Goal: Transaction & Acquisition: Purchase product/service

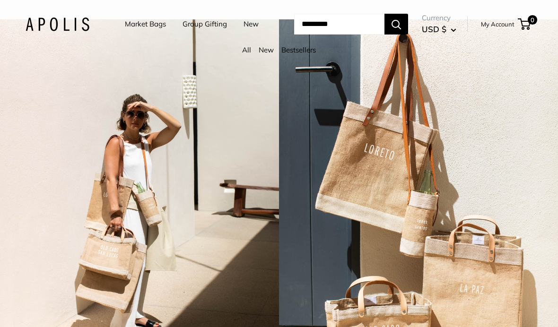
click at [155, 27] on link "Market Bags" at bounding box center [145, 23] width 41 height 13
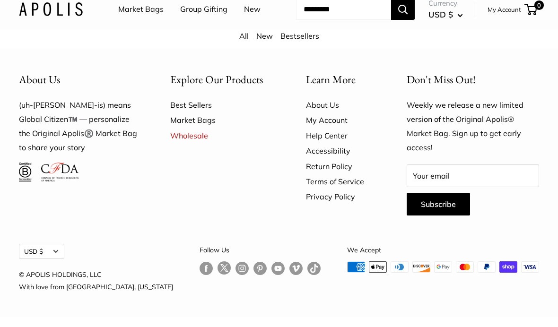
scroll to position [2485, 0]
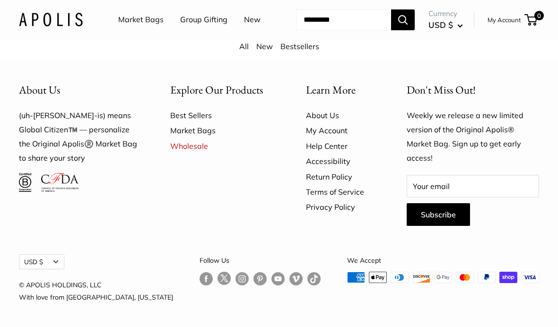
click at [140, 19] on link "Market Bags" at bounding box center [140, 20] width 45 height 14
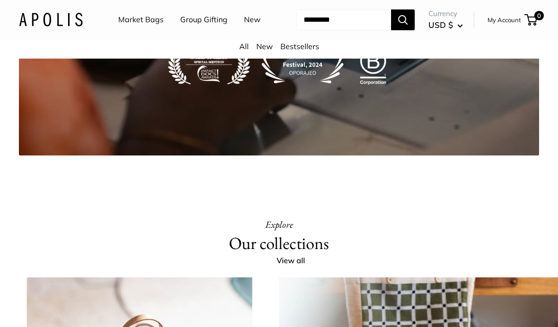
scroll to position [1605, 0]
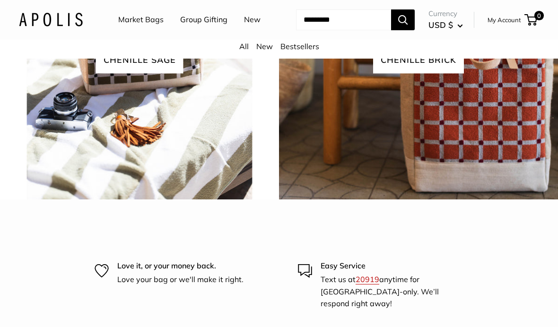
scroll to position [1960, 0]
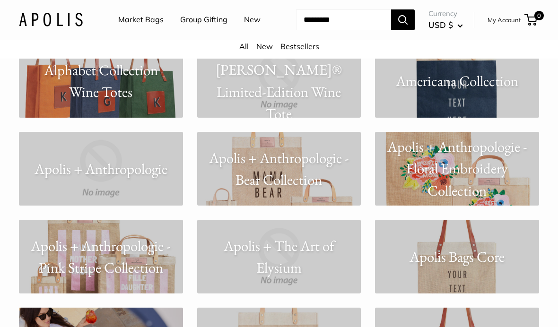
scroll to position [440, 0]
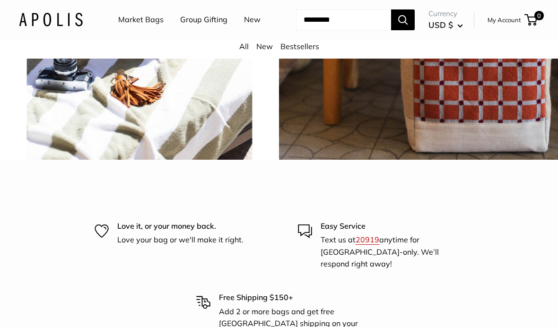
scroll to position [2000, 0]
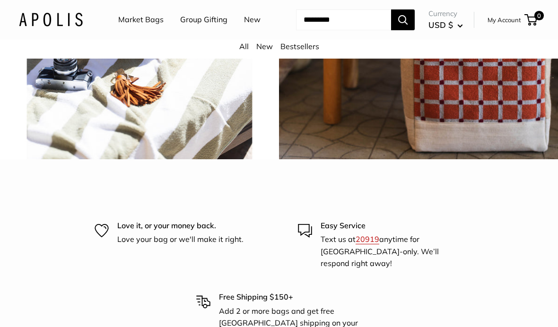
click at [246, 51] on link "All" at bounding box center [243, 46] width 9 height 9
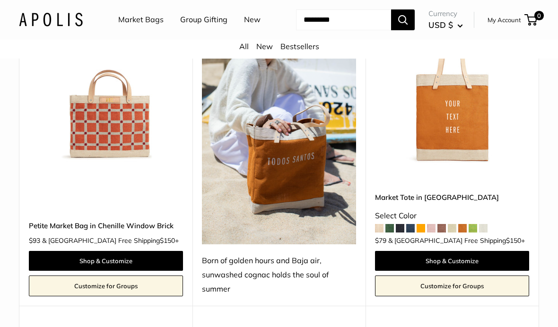
scroll to position [1379, 0]
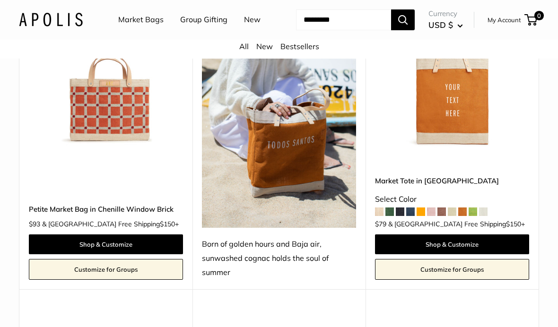
click at [244, 51] on link "All" at bounding box center [243, 46] width 9 height 9
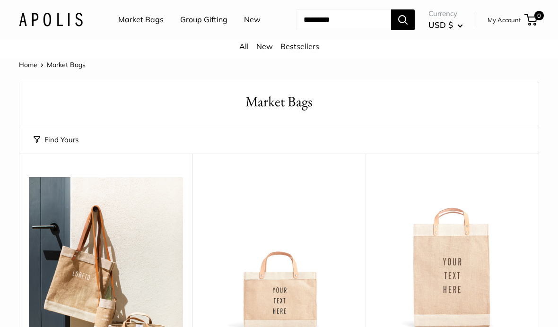
click at [296, 30] on input "Search..." at bounding box center [343, 19] width 95 height 21
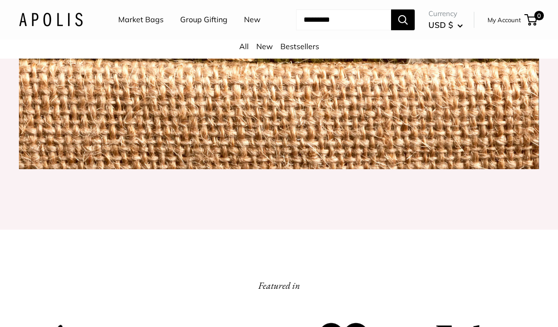
scroll to position [1042, 0]
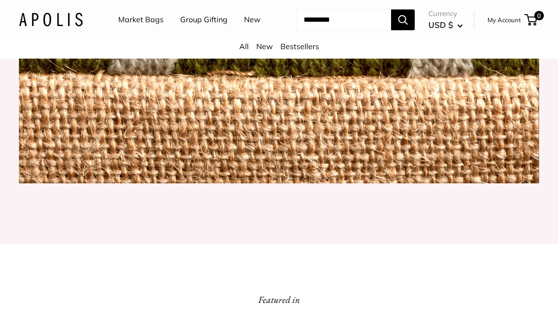
click at [426, 116] on img at bounding box center [279, 12] width 520 height 344
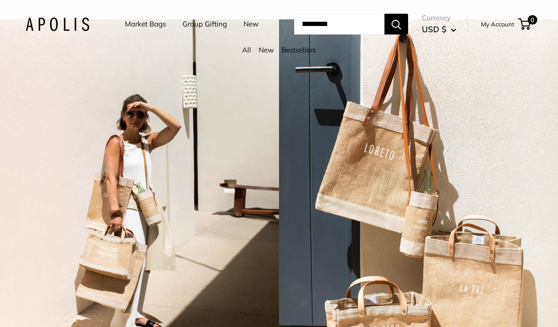
click at [247, 54] on link "All" at bounding box center [246, 49] width 9 height 9
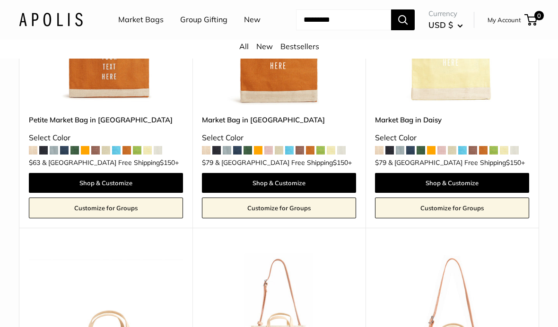
scroll to position [1739, 0]
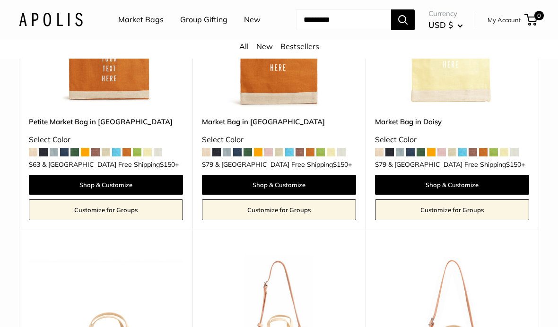
click at [123, 107] on img at bounding box center [106, 30] width 154 height 154
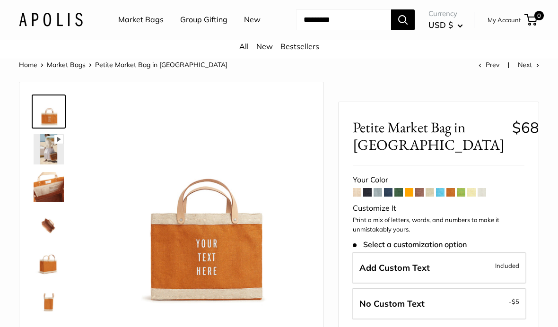
click at [58, 164] on img at bounding box center [49, 149] width 30 height 30
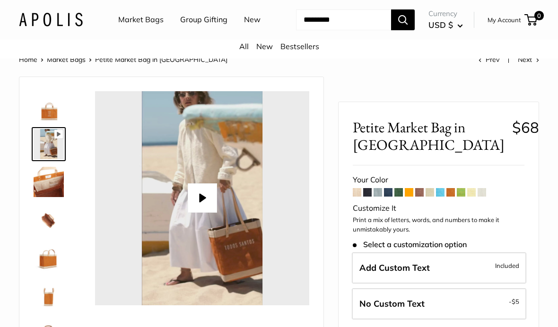
scroll to position [7, 0]
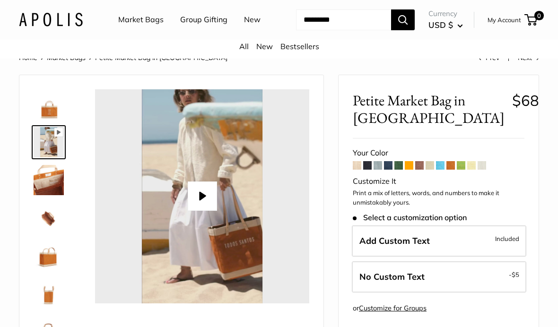
click at [401, 170] on span at bounding box center [398, 165] width 9 height 9
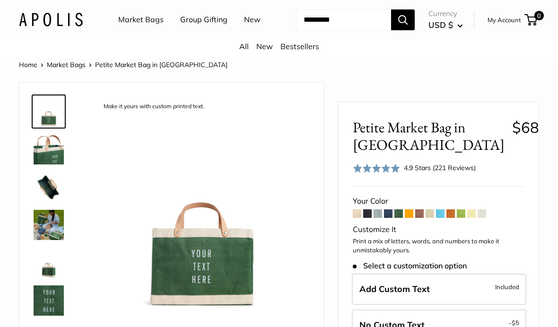
click at [464, 218] on span at bounding box center [461, 213] width 9 height 9
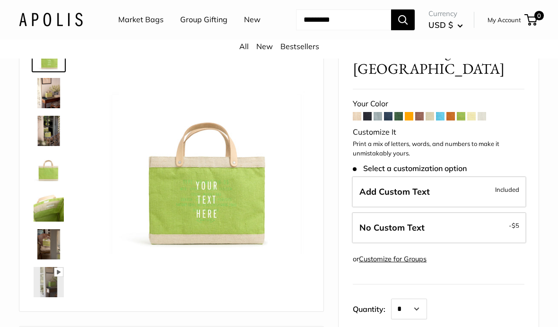
scroll to position [53, 0]
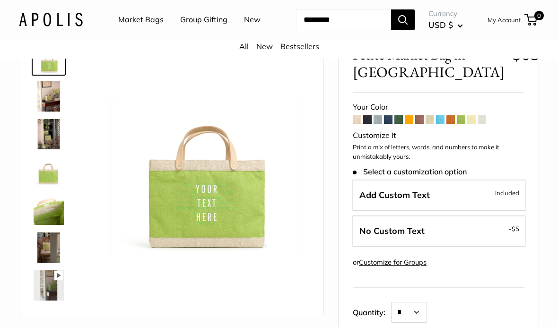
click at [371, 124] on span at bounding box center [367, 119] width 9 height 9
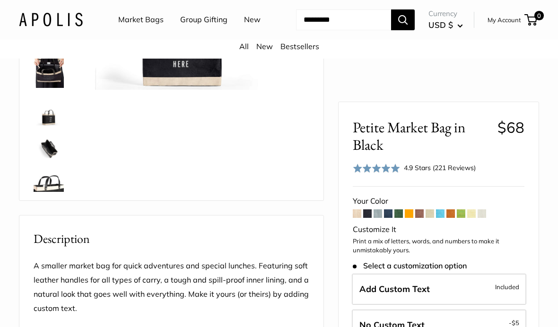
scroll to position [183, 0]
click at [47, 200] on img at bounding box center [49, 185] width 30 height 30
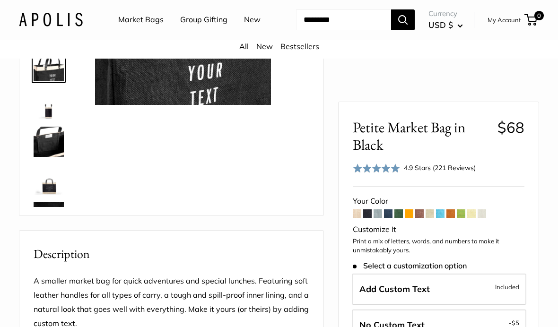
scroll to position [166, 0]
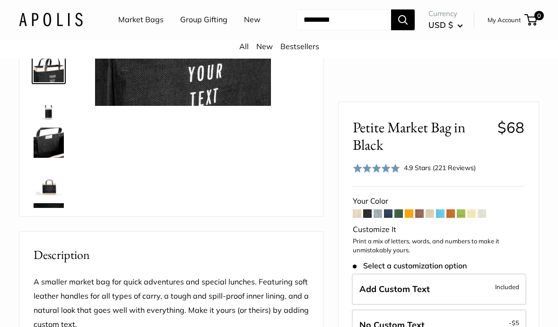
click at [486, 216] on span at bounding box center [481, 213] width 9 height 9
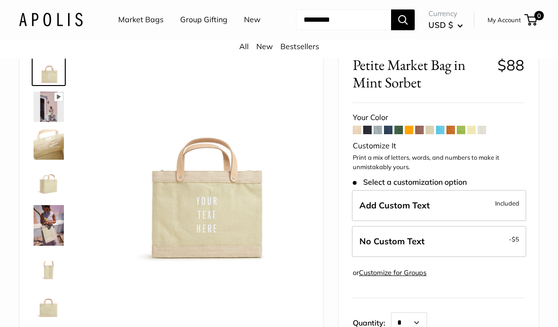
scroll to position [47, 0]
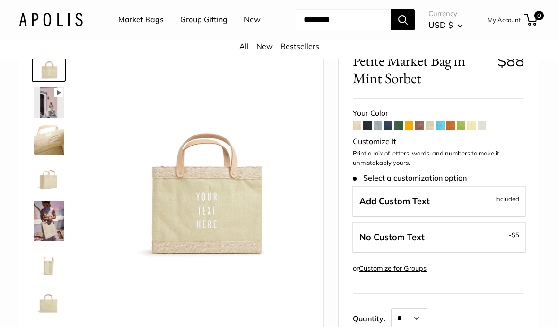
click at [369, 130] on span at bounding box center [367, 125] width 9 height 9
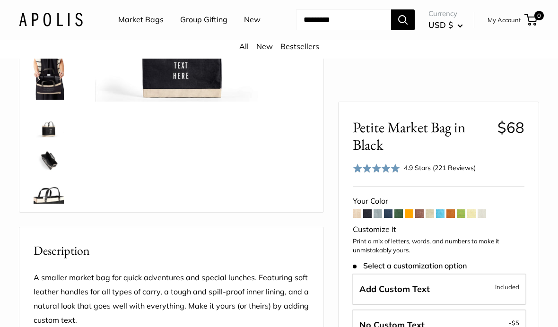
scroll to position [171, 0]
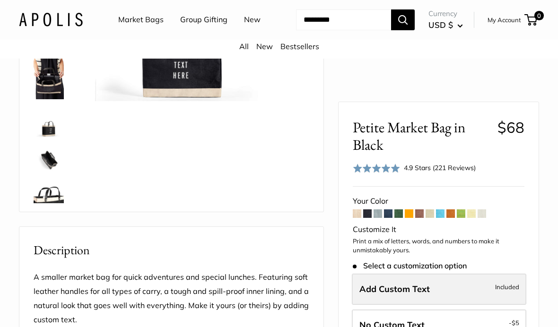
click at [423, 291] on span "Add Custom Text" at bounding box center [394, 289] width 70 height 11
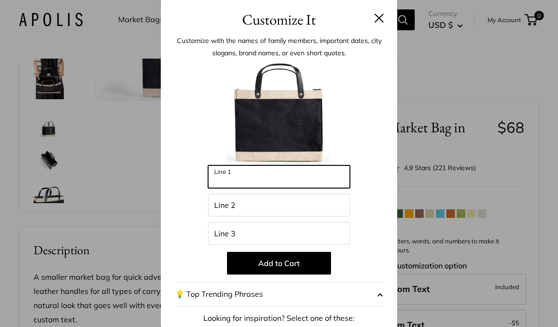
click at [262, 172] on input "Line 1" at bounding box center [279, 176] width 142 height 23
type input "*****"
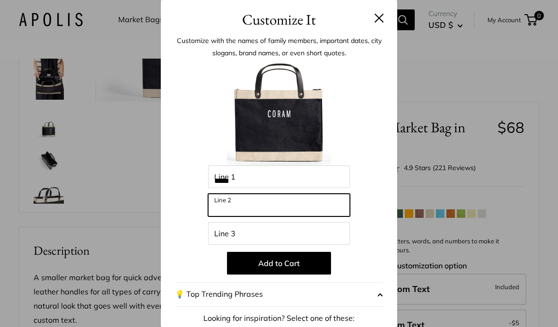
click at [255, 204] on input "Line 2" at bounding box center [279, 205] width 142 height 23
type input "***"
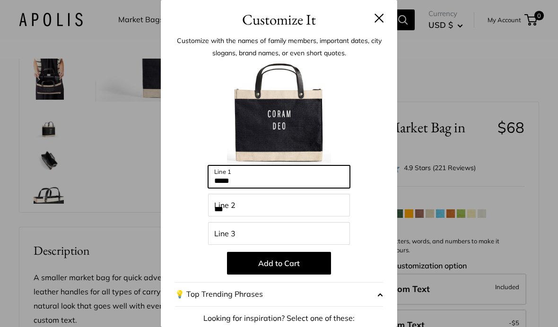
click at [267, 179] on input "*****" at bounding box center [279, 176] width 142 height 23
type input "*"
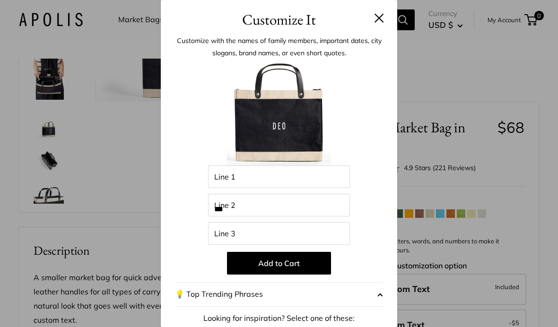
click at [254, 212] on input "***" at bounding box center [279, 205] width 142 height 23
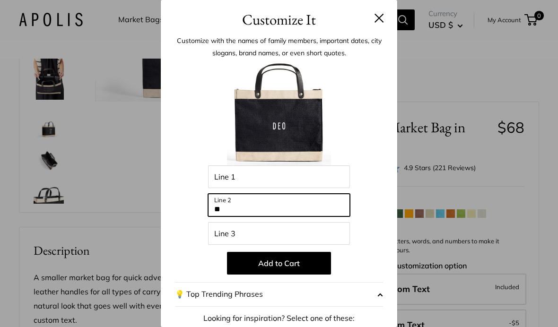
type input "*"
type input "*****"
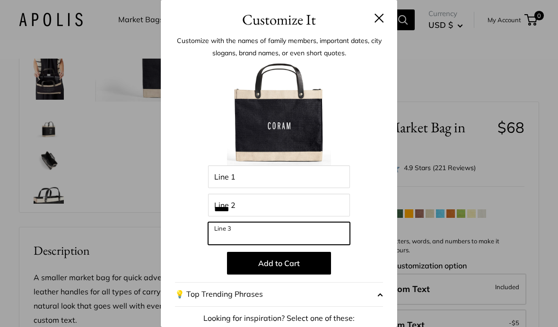
click at [259, 232] on input "Line 3" at bounding box center [279, 233] width 142 height 23
type input "*"
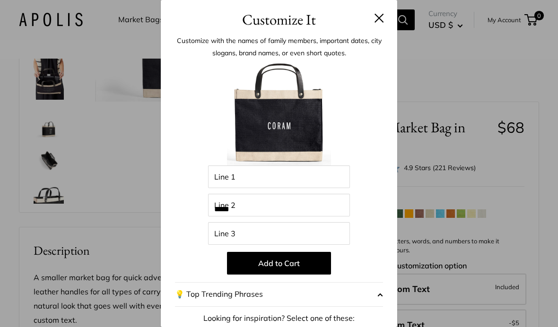
click at [262, 209] on input "*****" at bounding box center [279, 205] width 142 height 23
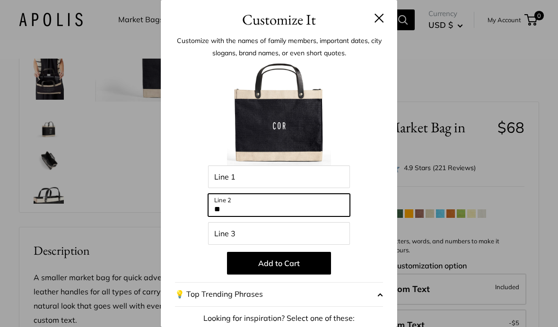
type input "*"
click at [257, 215] on input "***" at bounding box center [279, 205] width 142 height 23
type input "*"
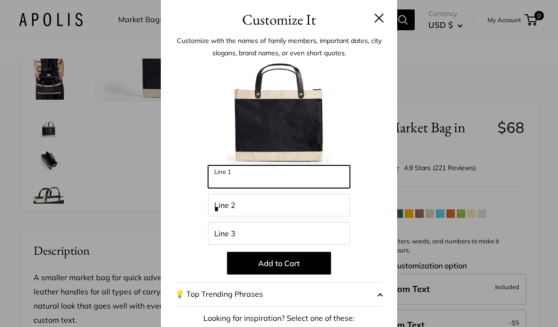
click at [228, 181] on input "Line 1" at bounding box center [279, 176] width 142 height 23
type input "*****"
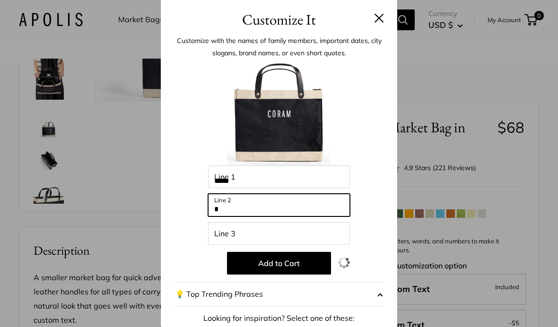
click at [239, 207] on input "Line 2" at bounding box center [279, 205] width 142 height 23
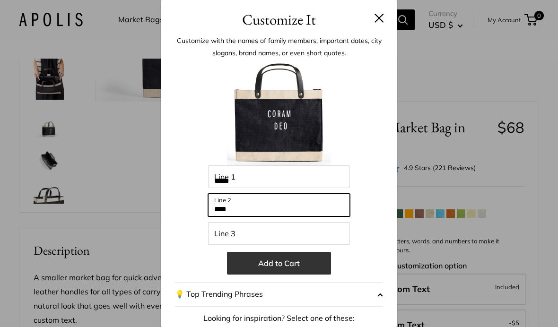
type input "***"
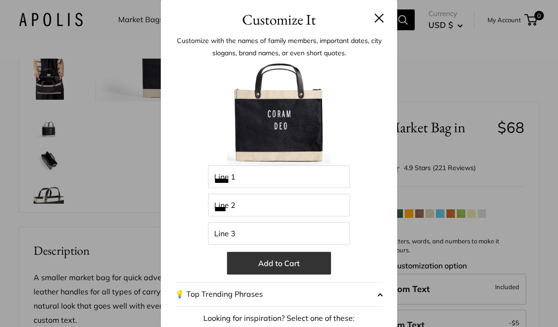
click at [317, 261] on button "Add to Cart" at bounding box center [279, 263] width 104 height 23
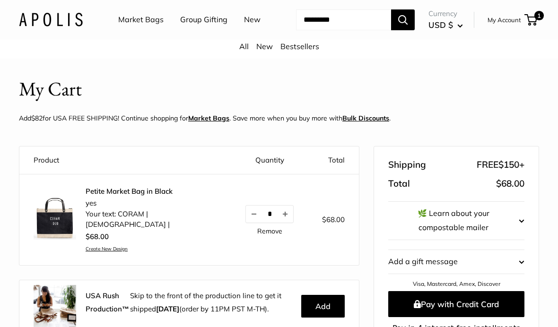
click at [65, 238] on img at bounding box center [55, 218] width 43 height 43
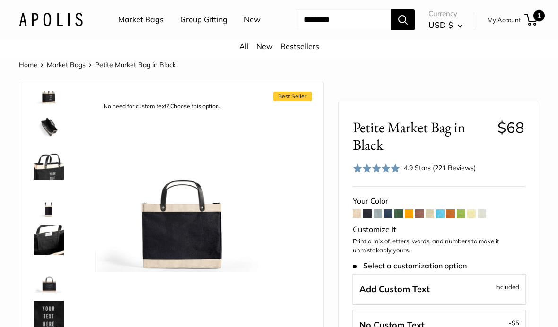
click at [536, 21] on span "1" at bounding box center [538, 15] width 11 height 11
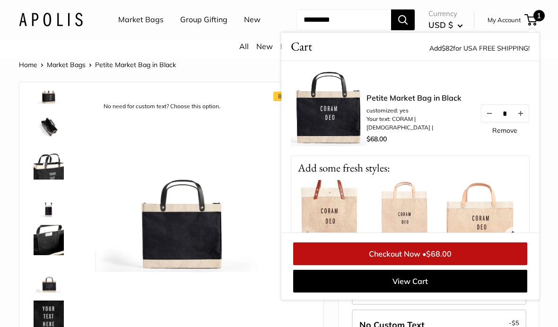
click at [510, 134] on link "Remove" at bounding box center [504, 130] width 25 height 7
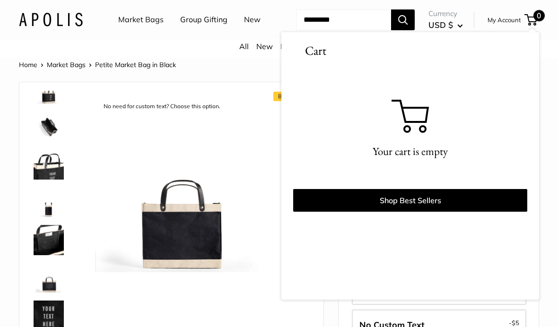
click at [188, 232] on img at bounding box center [183, 184] width 176 height 176
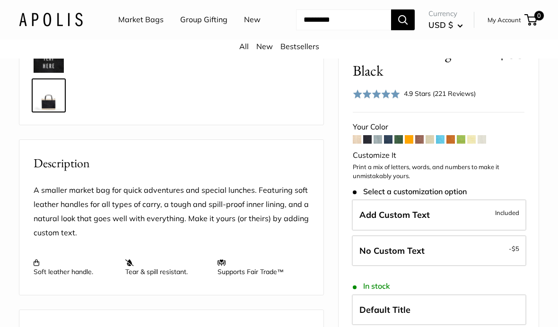
scroll to position [265, 0]
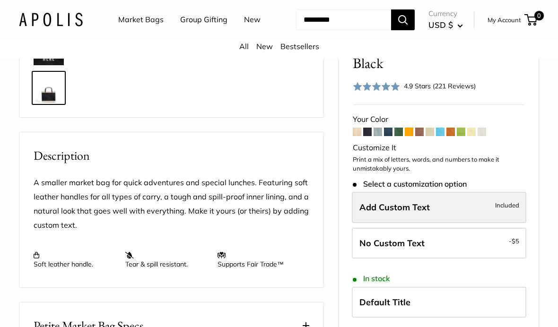
click at [458, 205] on label "Add Custom Text Included" at bounding box center [439, 207] width 174 height 31
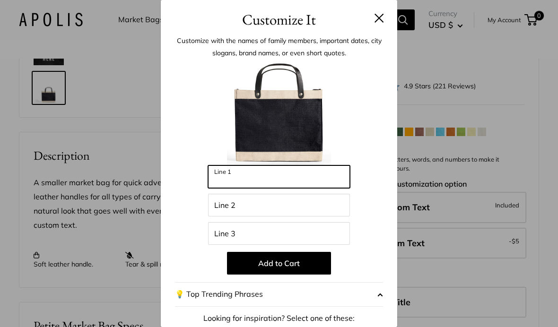
click at [257, 180] on input "Line 1" at bounding box center [279, 176] width 142 height 23
type input "*****"
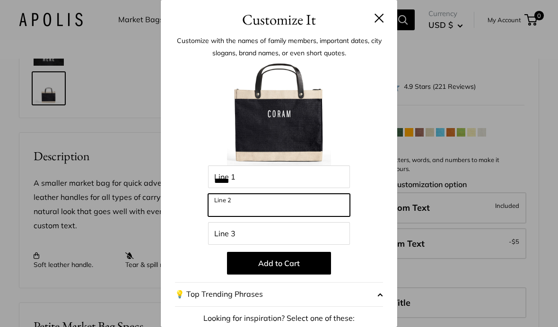
click at [250, 206] on input "Line 2" at bounding box center [279, 205] width 142 height 23
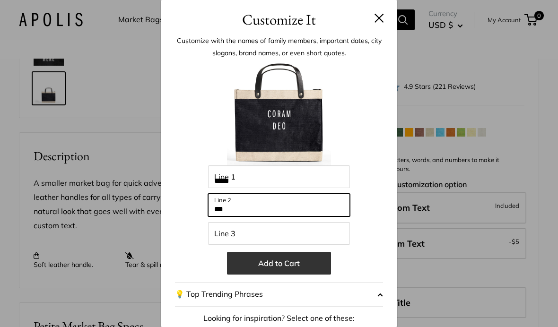
type input "***"
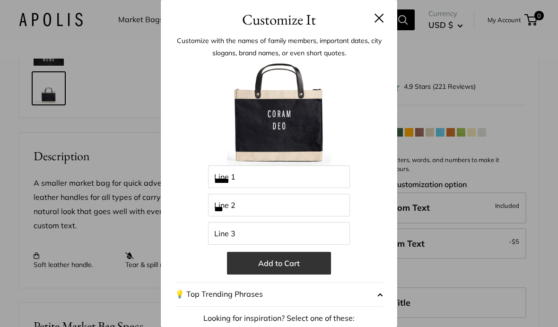
click at [291, 270] on button "Add to Cart" at bounding box center [279, 263] width 104 height 23
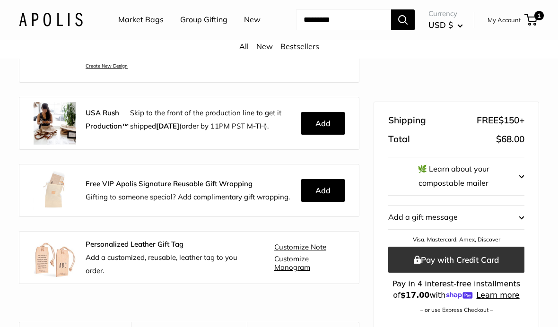
scroll to position [187, 0]
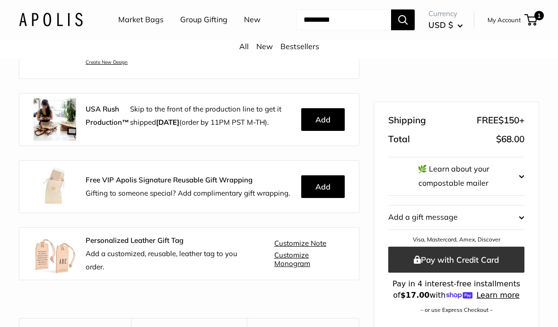
click at [484, 259] on button "Pay with Credit Card" at bounding box center [456, 260] width 136 height 26
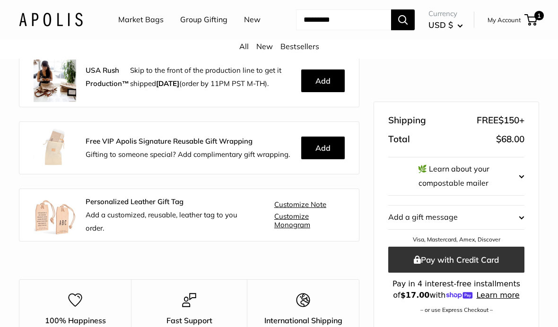
scroll to position [60, 0]
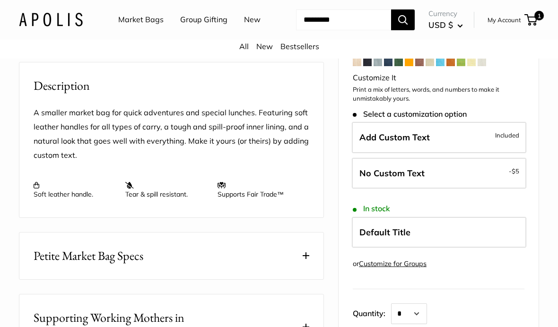
click at [146, 18] on link "Market Bags" at bounding box center [140, 20] width 45 height 14
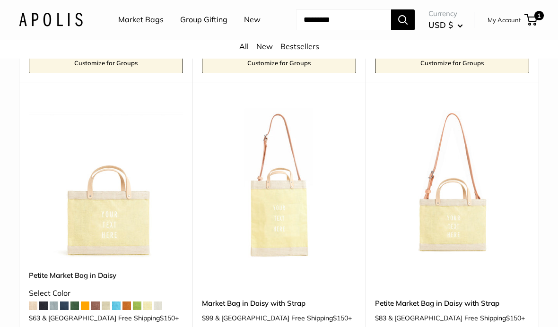
scroll to position [1886, 0]
click at [466, 254] on img at bounding box center [452, 183] width 154 height 154
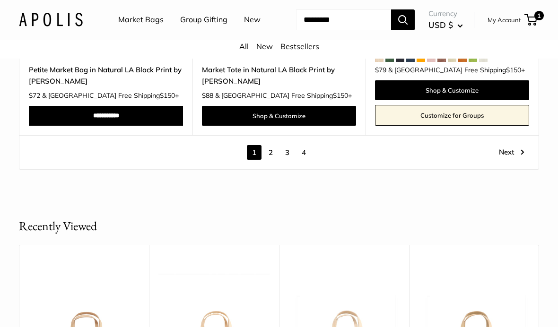
scroll to position [4763, 0]
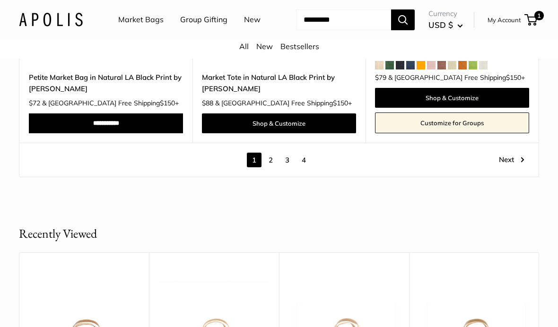
click at [507, 167] on link "Next" at bounding box center [512, 160] width 26 height 15
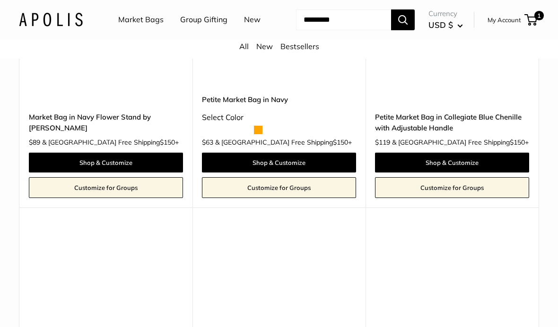
scroll to position [11, 0]
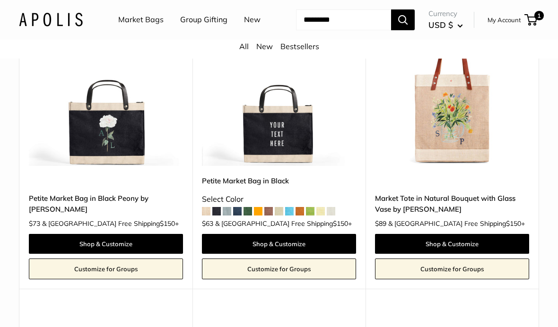
scroll to position [1078, 0]
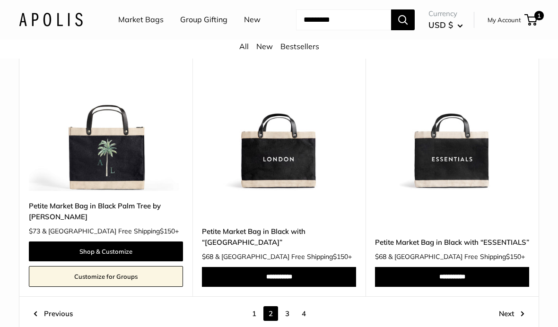
click at [520, 308] on link "Next" at bounding box center [512, 313] width 26 height 15
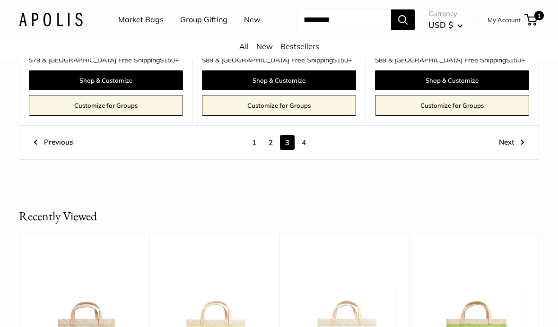
scroll to position [4677, 0]
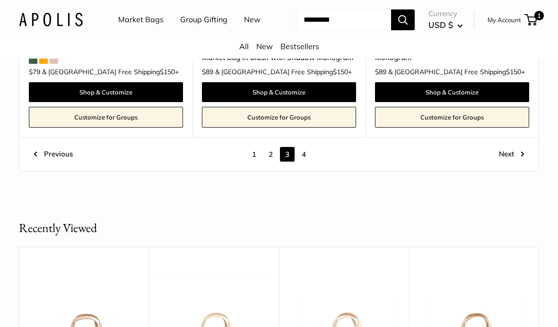
click at [302, 147] on link "4" at bounding box center [303, 154] width 15 height 15
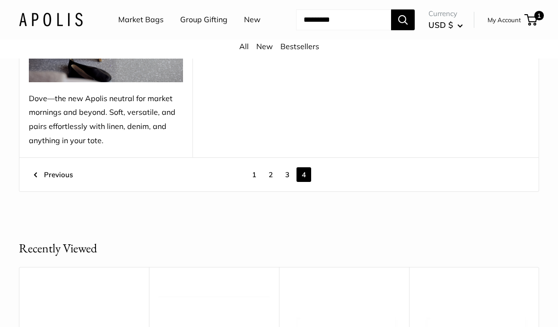
scroll to position [1505, 0]
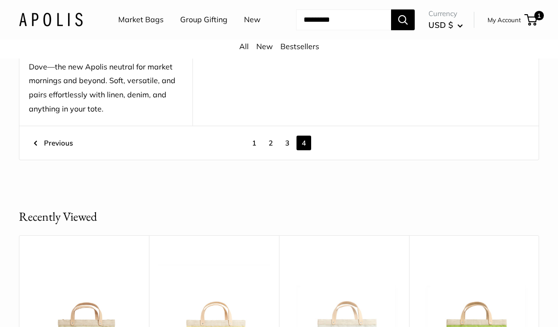
click at [252, 151] on link "1" at bounding box center [254, 143] width 15 height 15
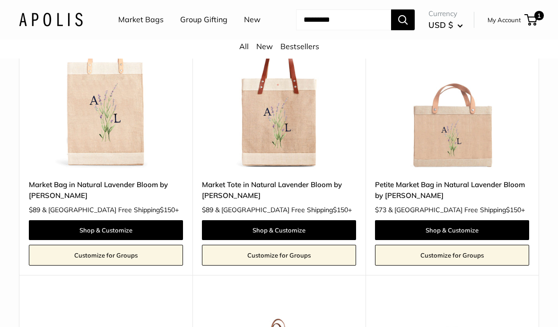
scroll to position [4046, 0]
click at [461, 159] on img at bounding box center [452, 93] width 154 height 154
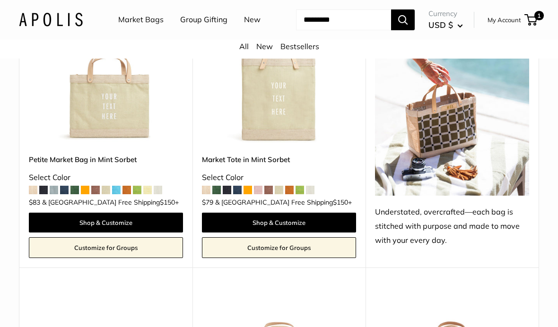
scroll to position [813, 0]
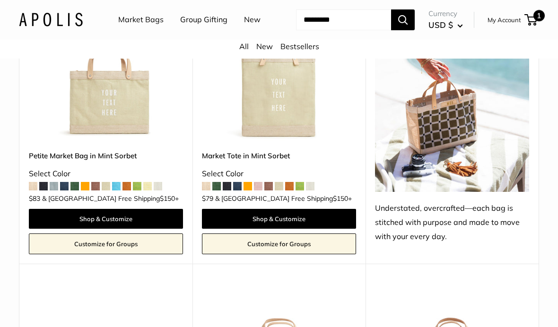
click at [540, 21] on span "1" at bounding box center [538, 15] width 11 height 11
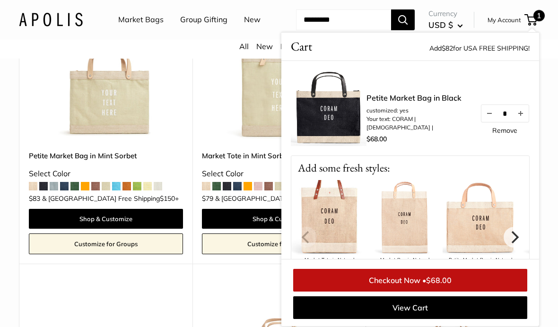
click at [460, 292] on link "Checkout Now • $68.00" at bounding box center [410, 280] width 234 height 23
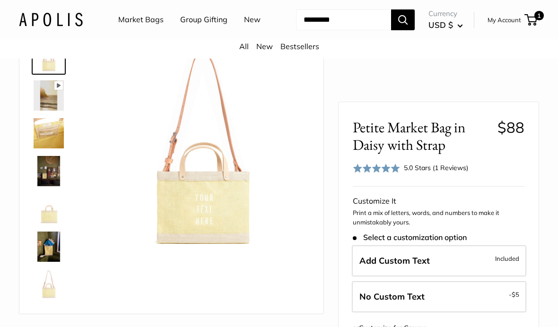
scroll to position [17, 0]
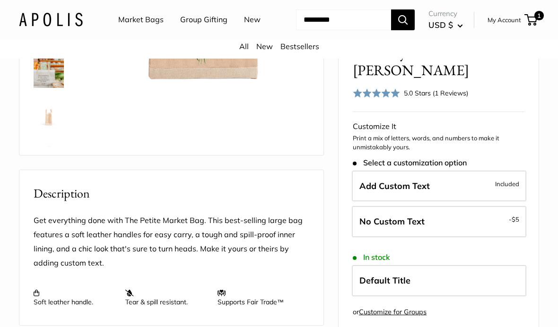
scroll to position [227, 0]
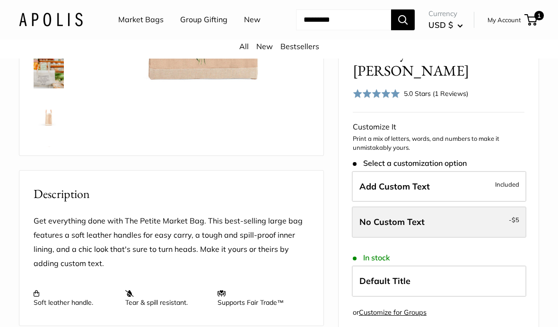
click at [483, 222] on label "No Custom Text - $5" at bounding box center [439, 222] width 174 height 31
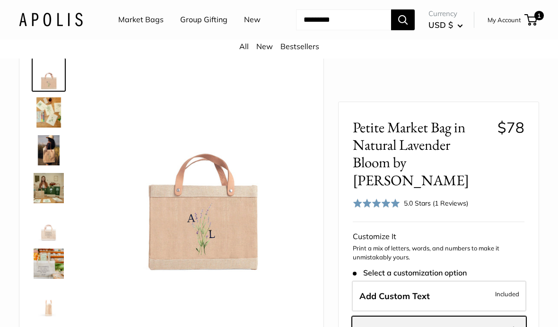
scroll to position [30, 0]
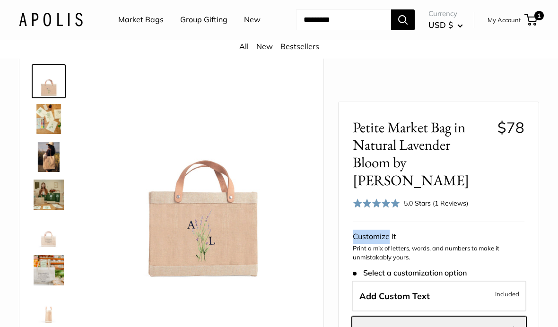
click at [522, 196] on div "Rated 5.0 out of 5 5.0 Stars (1 Reviews) Click to go to reviews" at bounding box center [439, 203] width 172 height 14
